Goal: Information Seeking & Learning: Learn about a topic

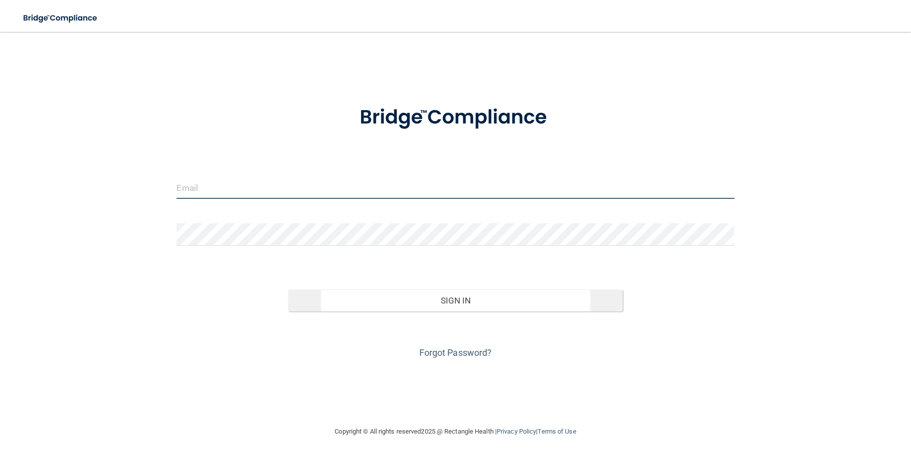
type input "[PERSON_NAME][EMAIL_ADDRESS][PERSON_NAME][DOMAIN_NAME]"
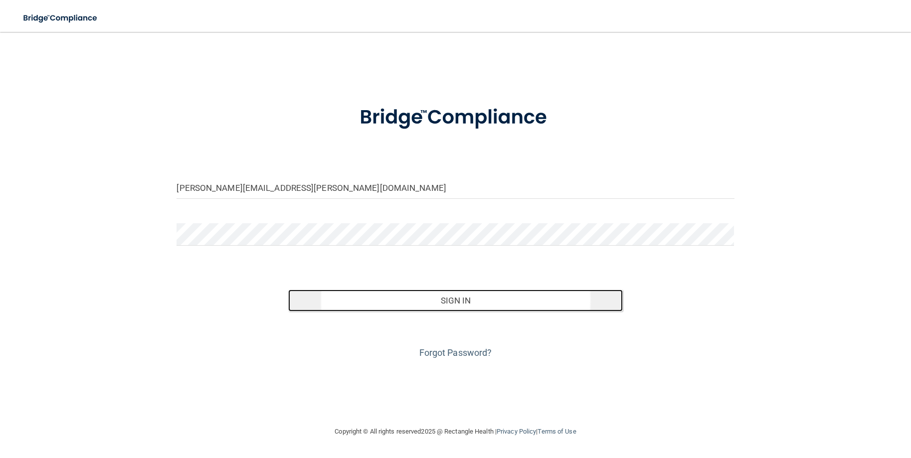
click at [465, 302] on button "Sign In" at bounding box center [455, 301] width 335 height 22
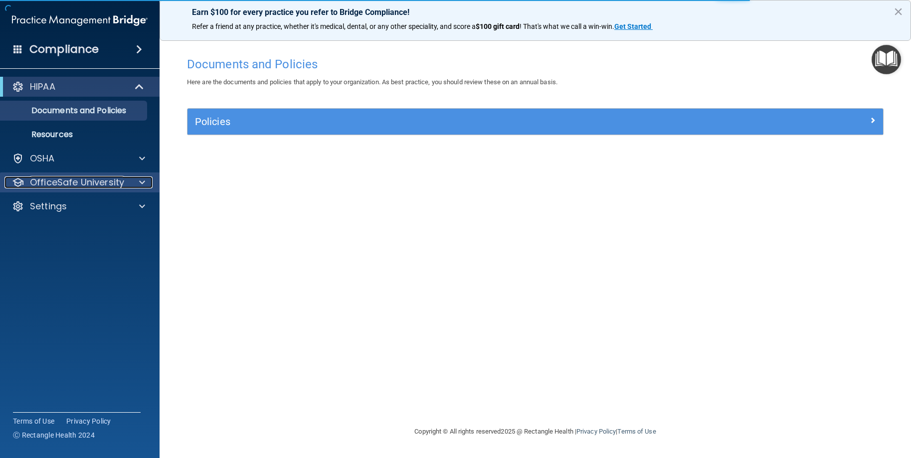
click at [146, 187] on div at bounding box center [140, 183] width 25 height 12
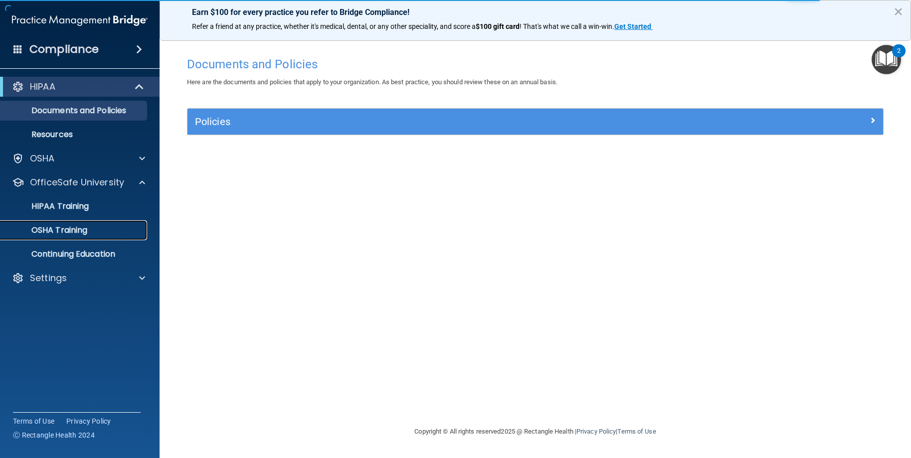
click at [71, 233] on p "OSHA Training" at bounding box center [46, 230] width 81 height 10
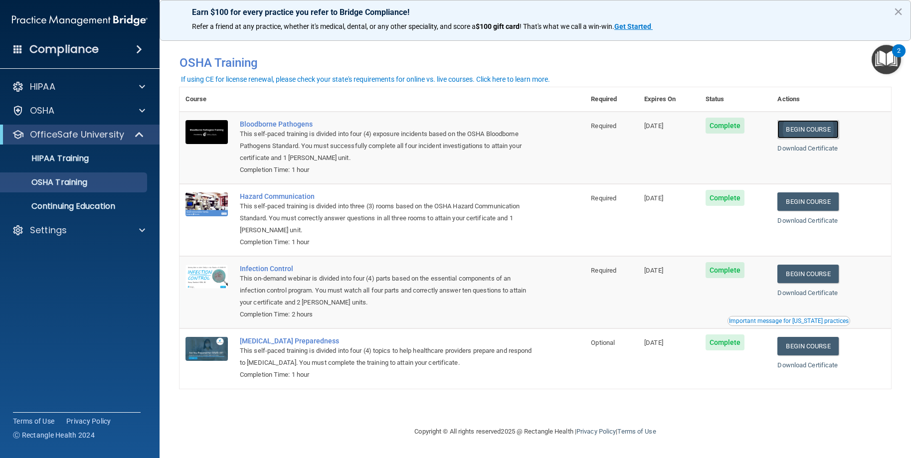
click at [801, 133] on link "Begin Course" at bounding box center [808, 129] width 61 height 18
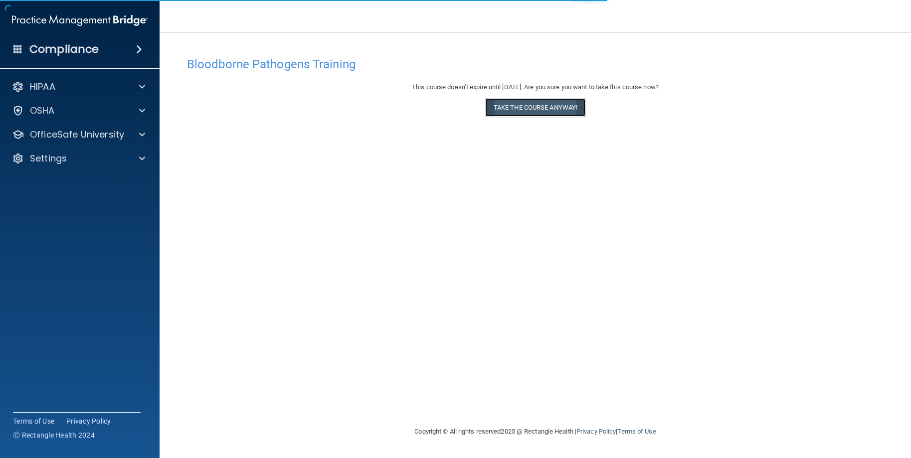
click at [557, 106] on button "Take the course anyway!" at bounding box center [535, 107] width 100 height 18
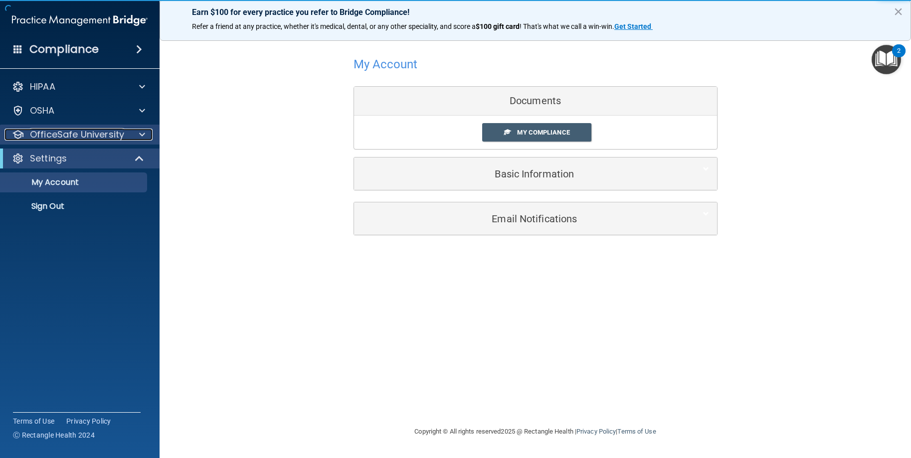
click at [99, 140] on p "OfficeSafe University" at bounding box center [77, 135] width 94 height 12
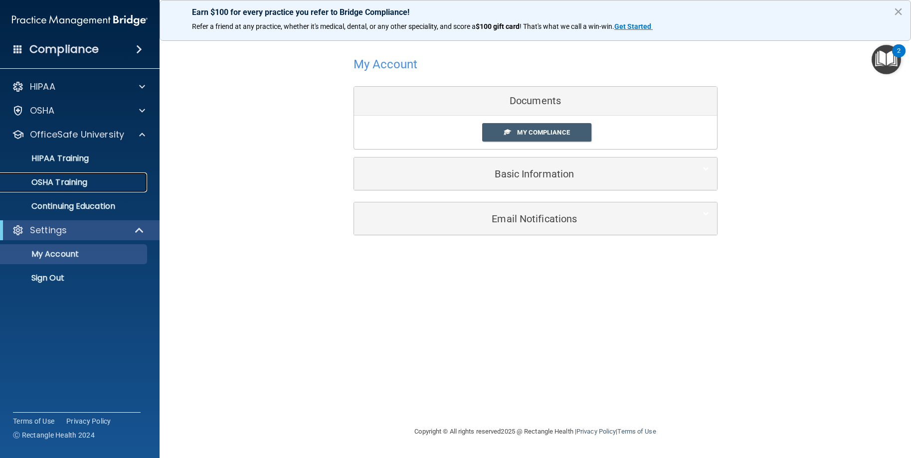
click at [74, 185] on p "OSHA Training" at bounding box center [46, 183] width 81 height 10
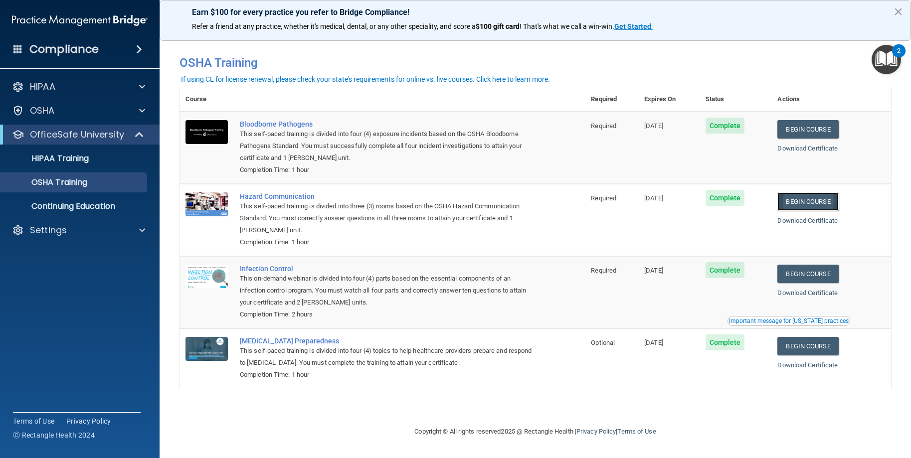
click at [818, 205] on link "Begin Course" at bounding box center [808, 202] width 61 height 18
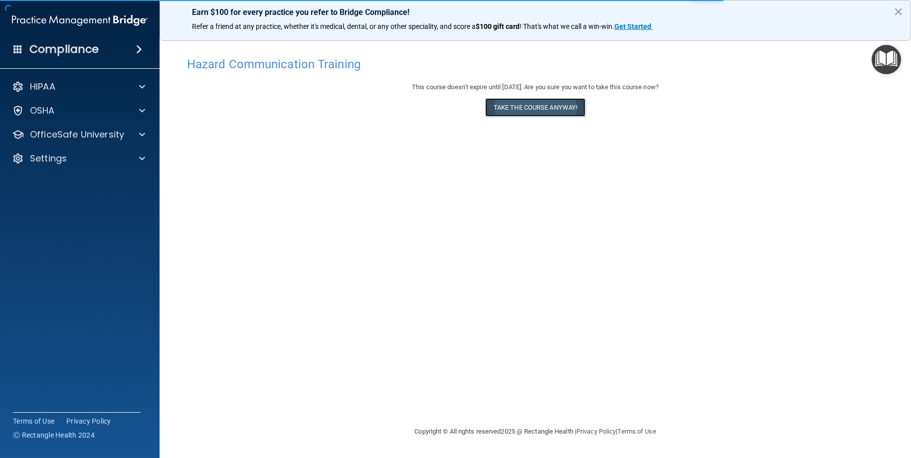
click at [540, 115] on button "Take the course anyway!" at bounding box center [535, 107] width 100 height 18
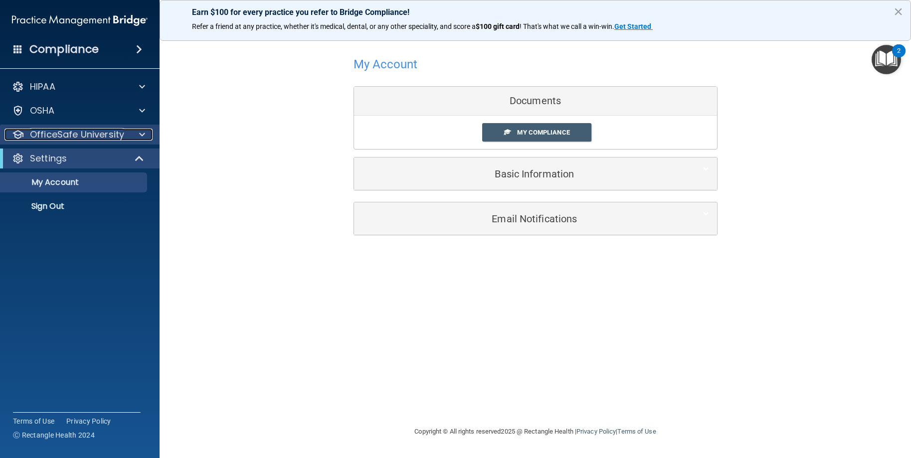
click at [138, 133] on div at bounding box center [140, 135] width 25 height 12
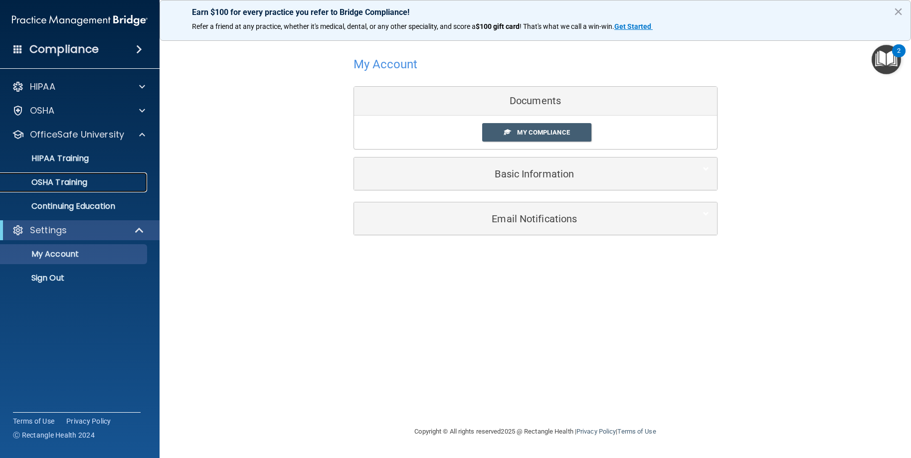
click at [71, 178] on p "OSHA Training" at bounding box center [46, 183] width 81 height 10
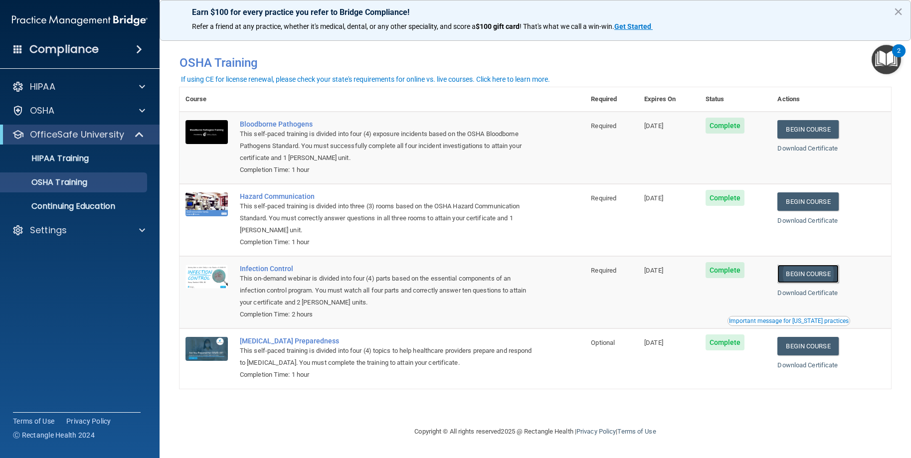
click at [818, 271] on link "Begin Course" at bounding box center [808, 274] width 61 height 18
click at [69, 180] on p "OSHA Training" at bounding box center [46, 183] width 81 height 10
click at [75, 160] on p "HIPAA Training" at bounding box center [47, 159] width 82 height 10
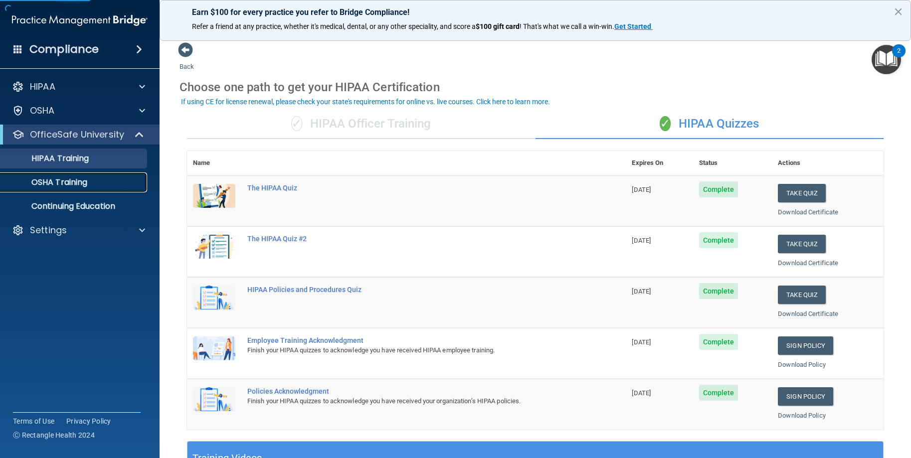
click at [72, 183] on p "OSHA Training" at bounding box center [46, 183] width 81 height 10
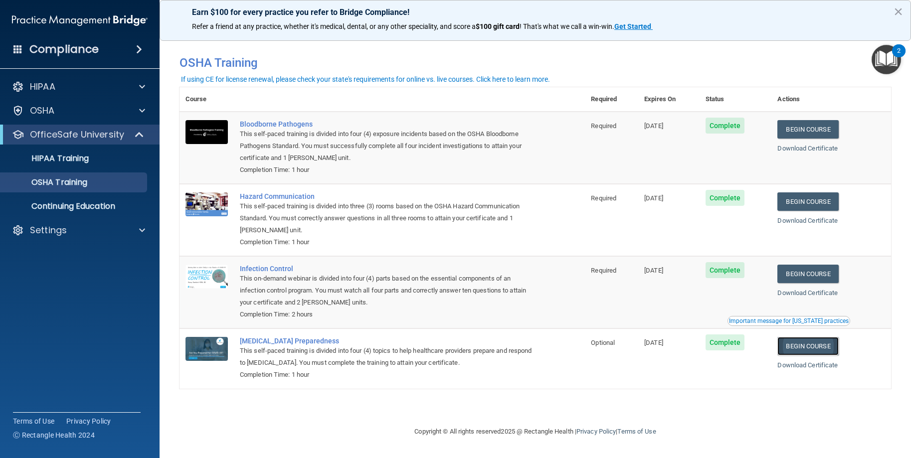
click at [810, 355] on link "Begin Course" at bounding box center [808, 346] width 61 height 18
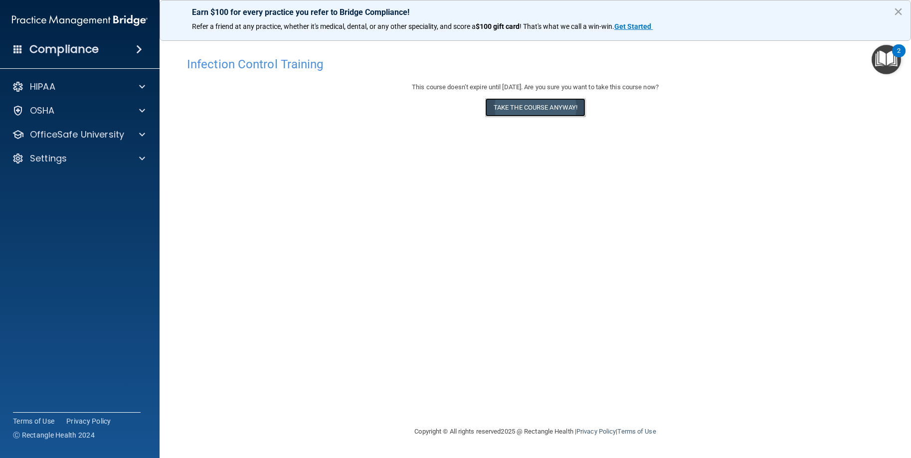
click at [516, 112] on button "Take the course anyway!" at bounding box center [535, 107] width 100 height 18
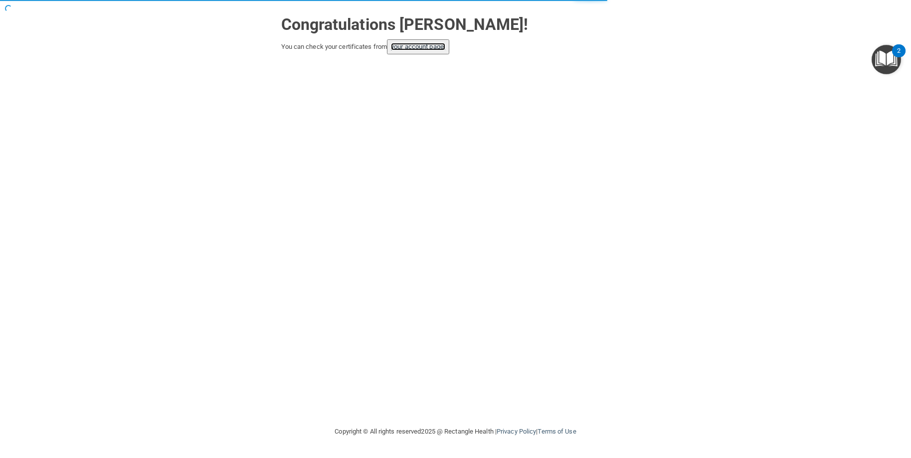
click at [438, 49] on link "your account page!" at bounding box center [418, 46] width 54 height 7
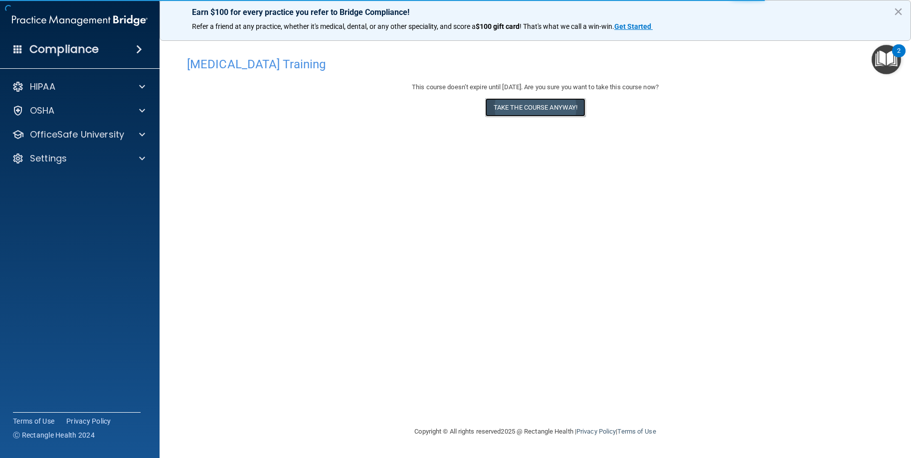
click at [559, 111] on button "Take the course anyway!" at bounding box center [535, 107] width 100 height 18
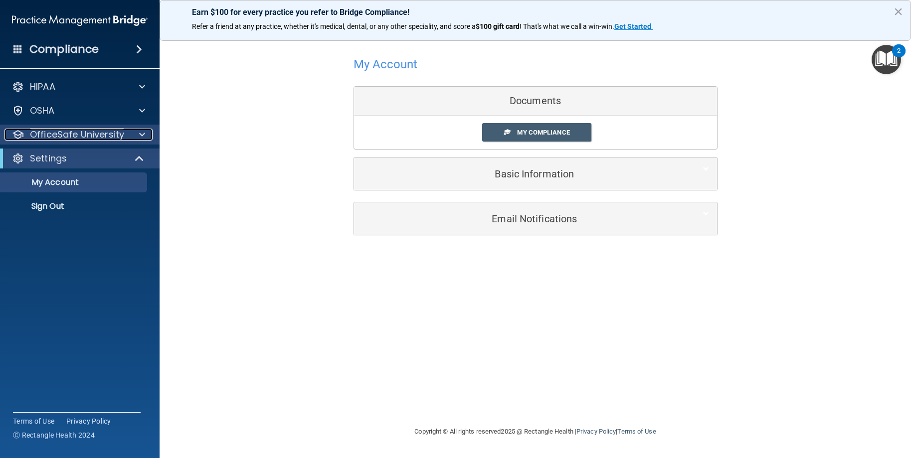
click at [124, 133] on div "OfficeSafe University" at bounding box center [66, 135] width 124 height 12
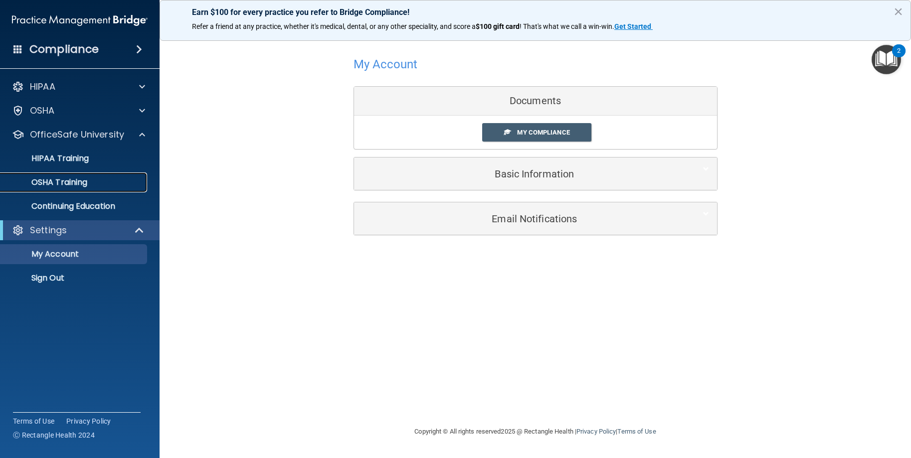
click at [87, 187] on p "OSHA Training" at bounding box center [46, 183] width 81 height 10
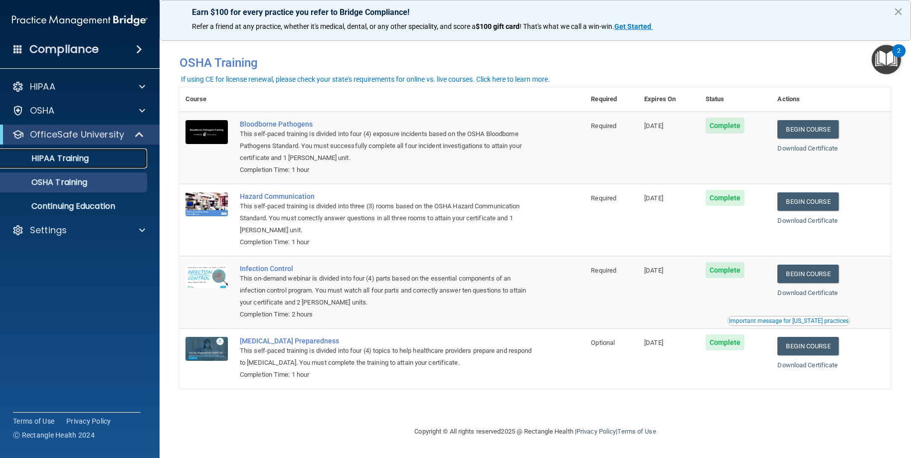
click at [45, 155] on p "HIPAA Training" at bounding box center [47, 159] width 82 height 10
